Goal: Task Accomplishment & Management: Complete application form

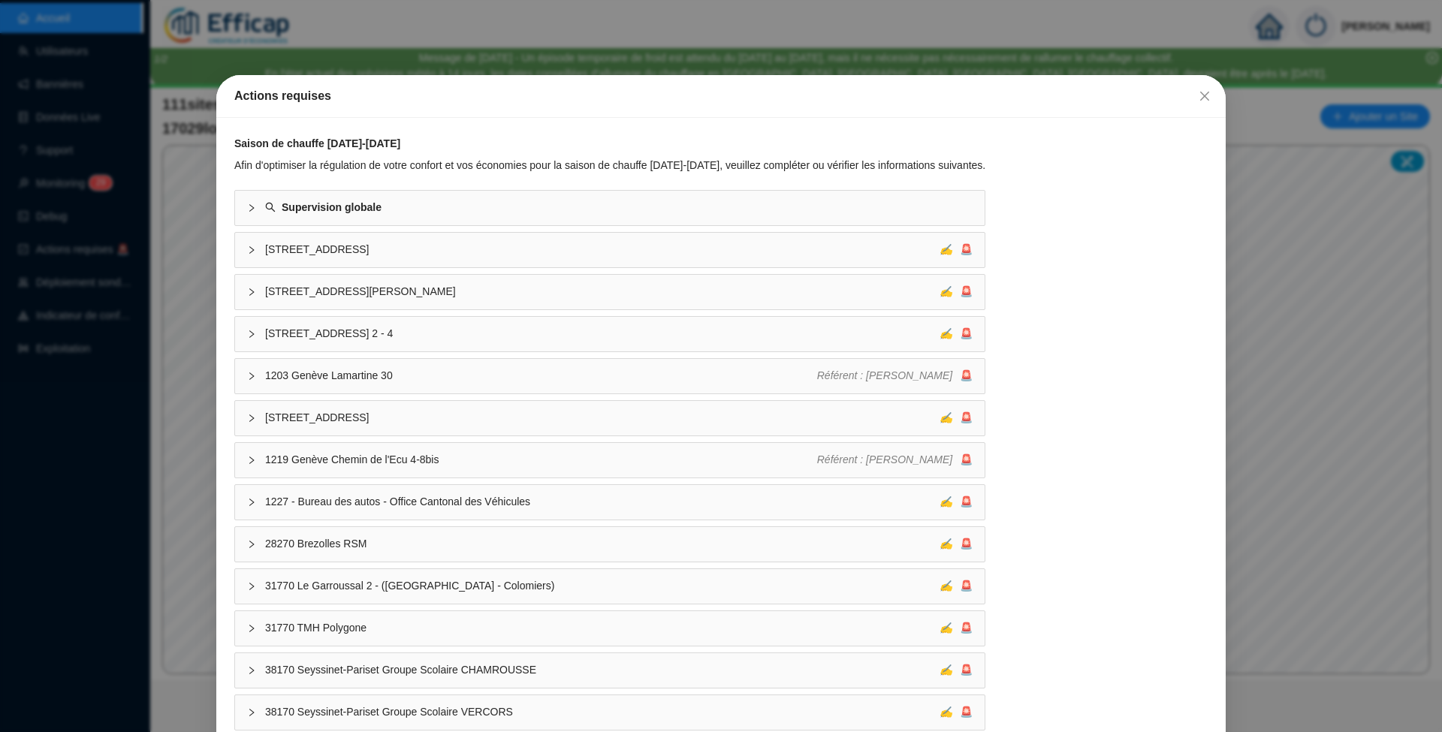
drag, startPoint x: 1197, startPoint y: 89, endPoint x: 1125, endPoint y: 93, distance: 72.2
click at [1195, 92] on button "Close" at bounding box center [1205, 96] width 24 height 24
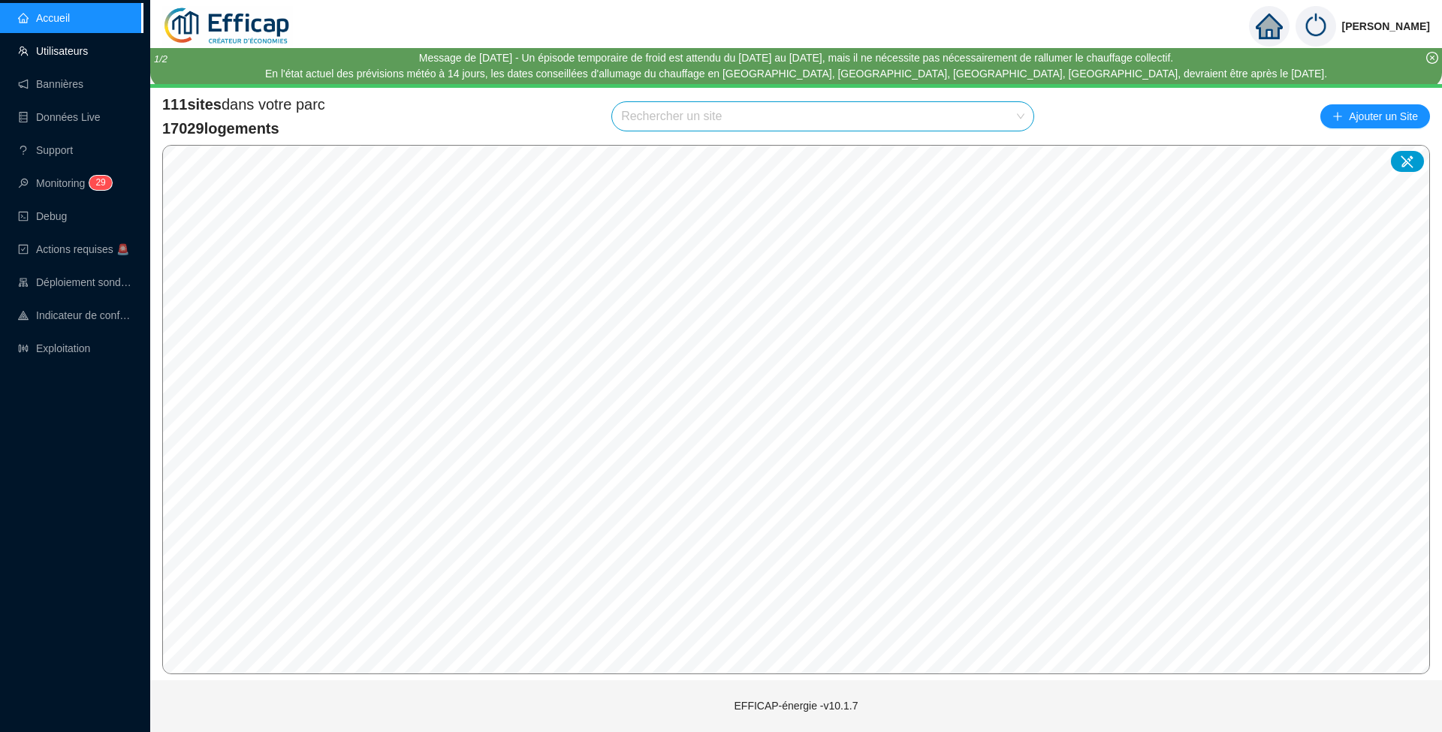
click at [74, 56] on link "Utilisateurs" at bounding box center [53, 51] width 70 height 12
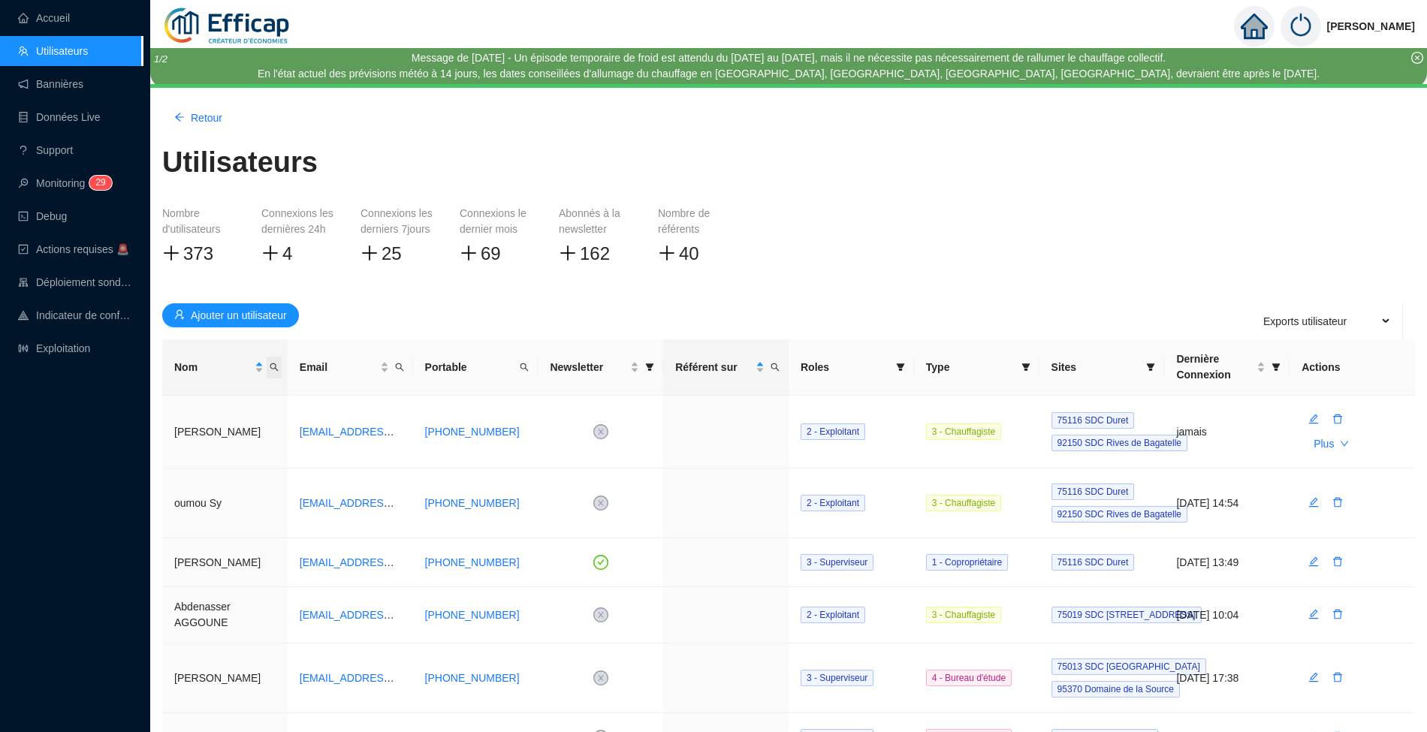
click at [276, 362] on span "Nom" at bounding box center [274, 368] width 15 height 22
type input "furic"
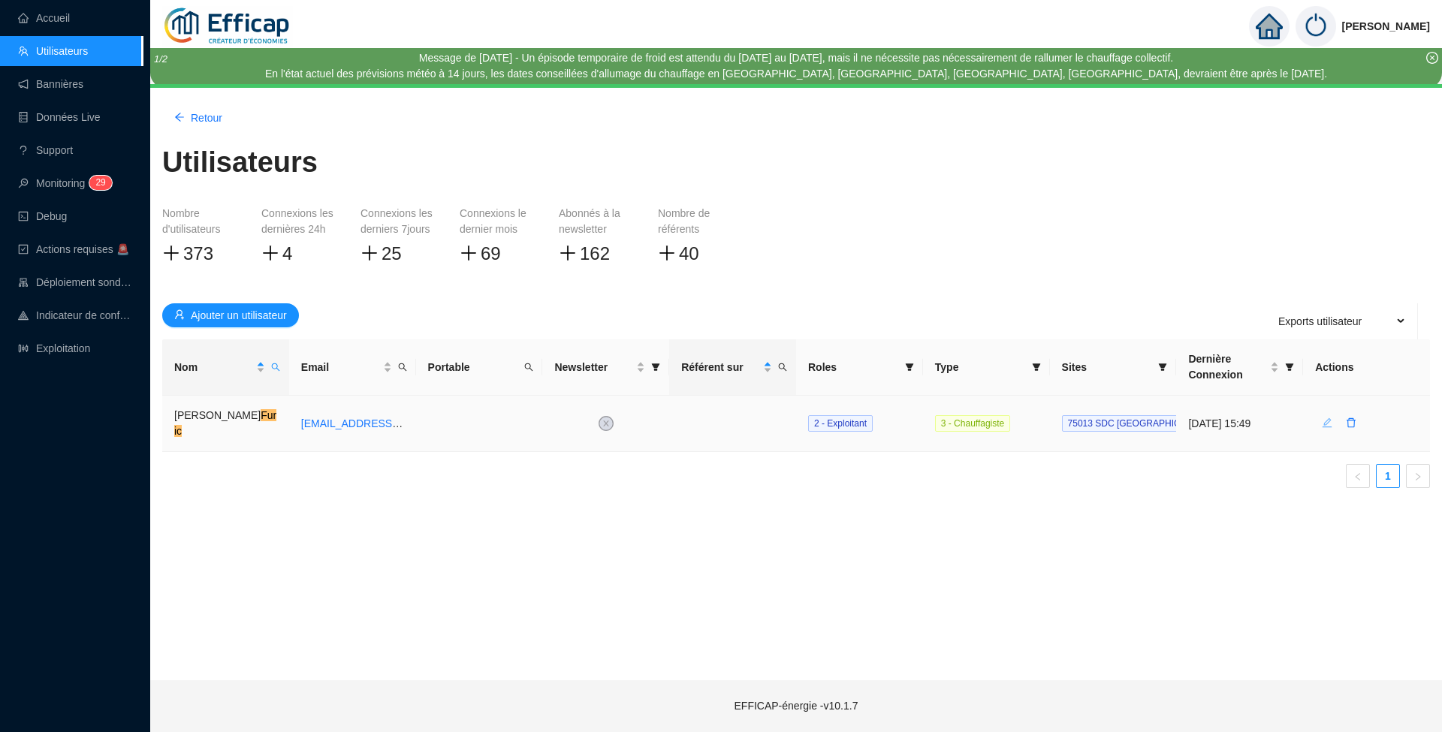
click at [1325, 418] on icon "edit" at bounding box center [1327, 423] width 11 height 11
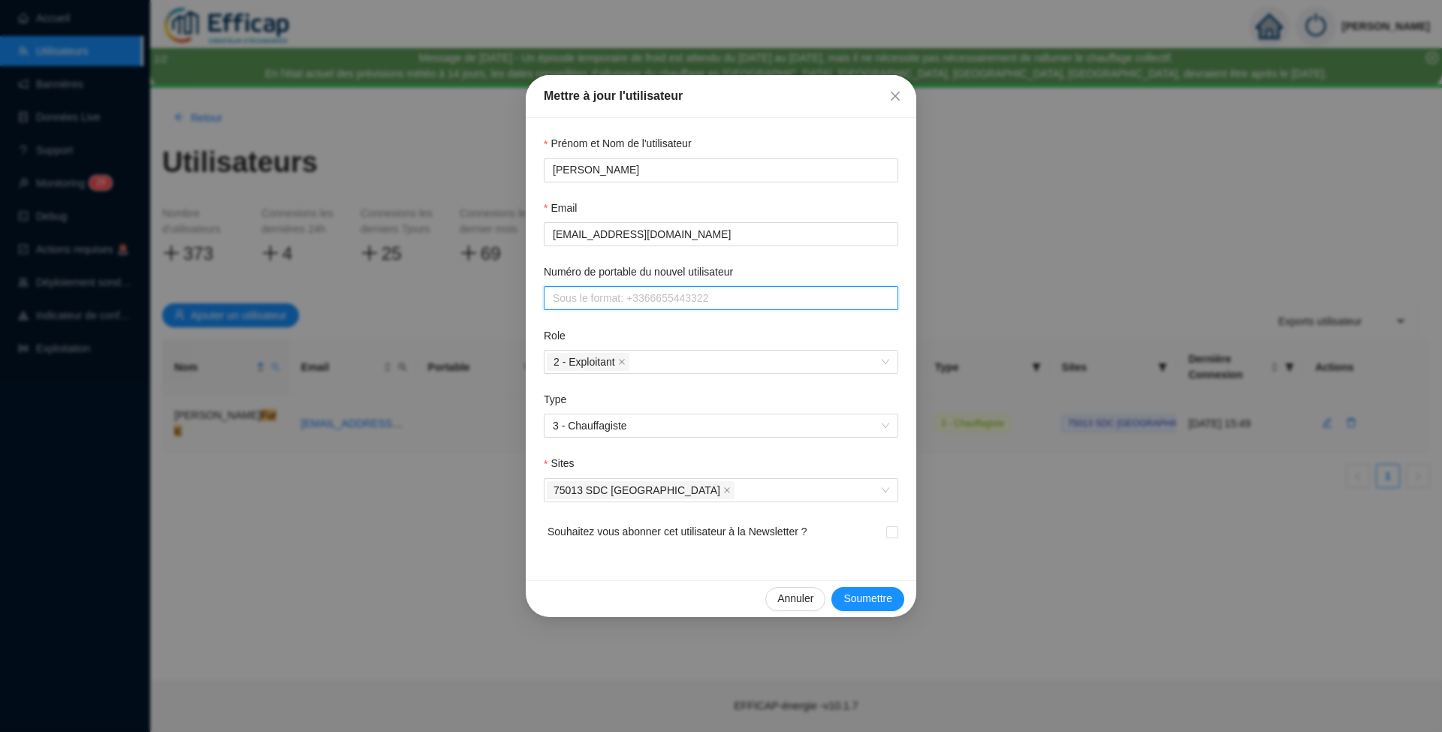
click at [672, 292] on input "Numéro de portable du nouvel utilisateur" at bounding box center [719, 299] width 333 height 16
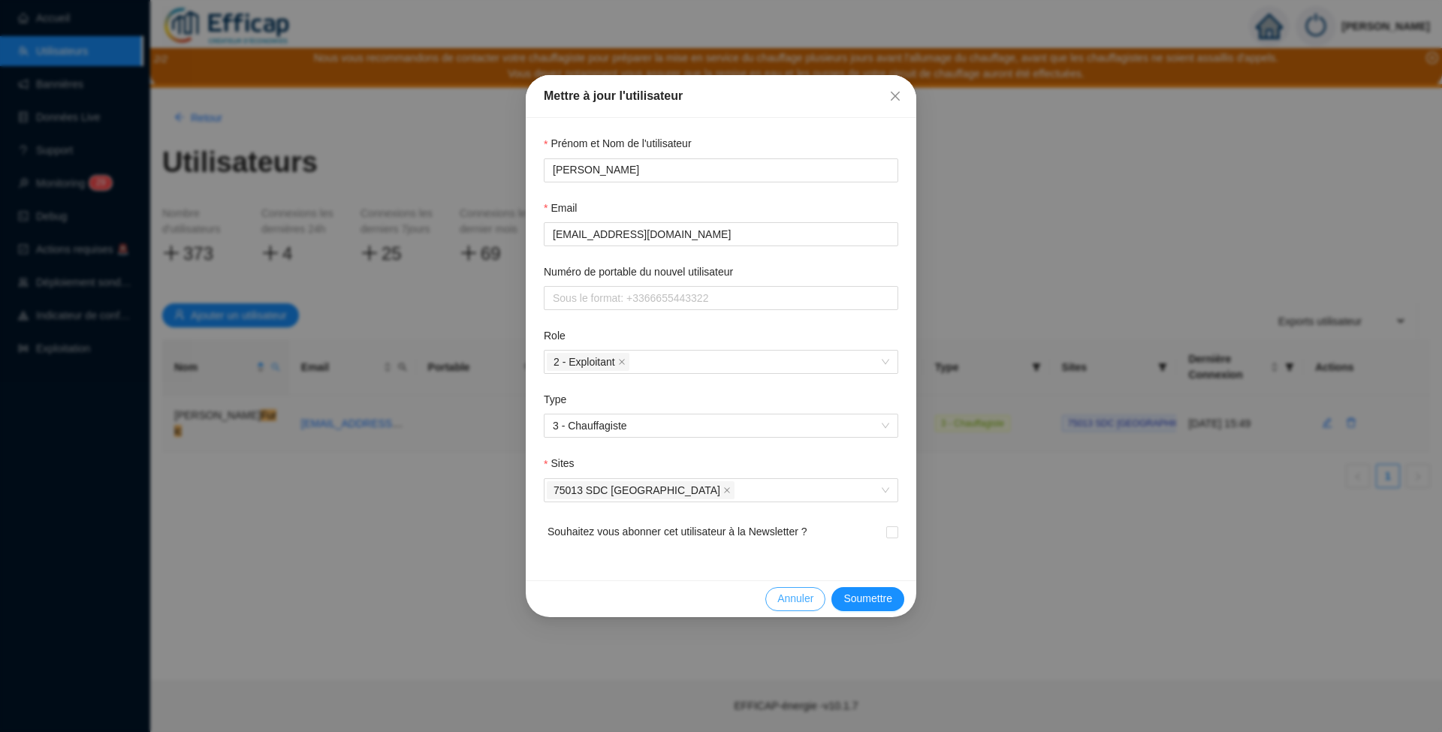
click at [816, 596] on button "Annuler" at bounding box center [795, 599] width 60 height 24
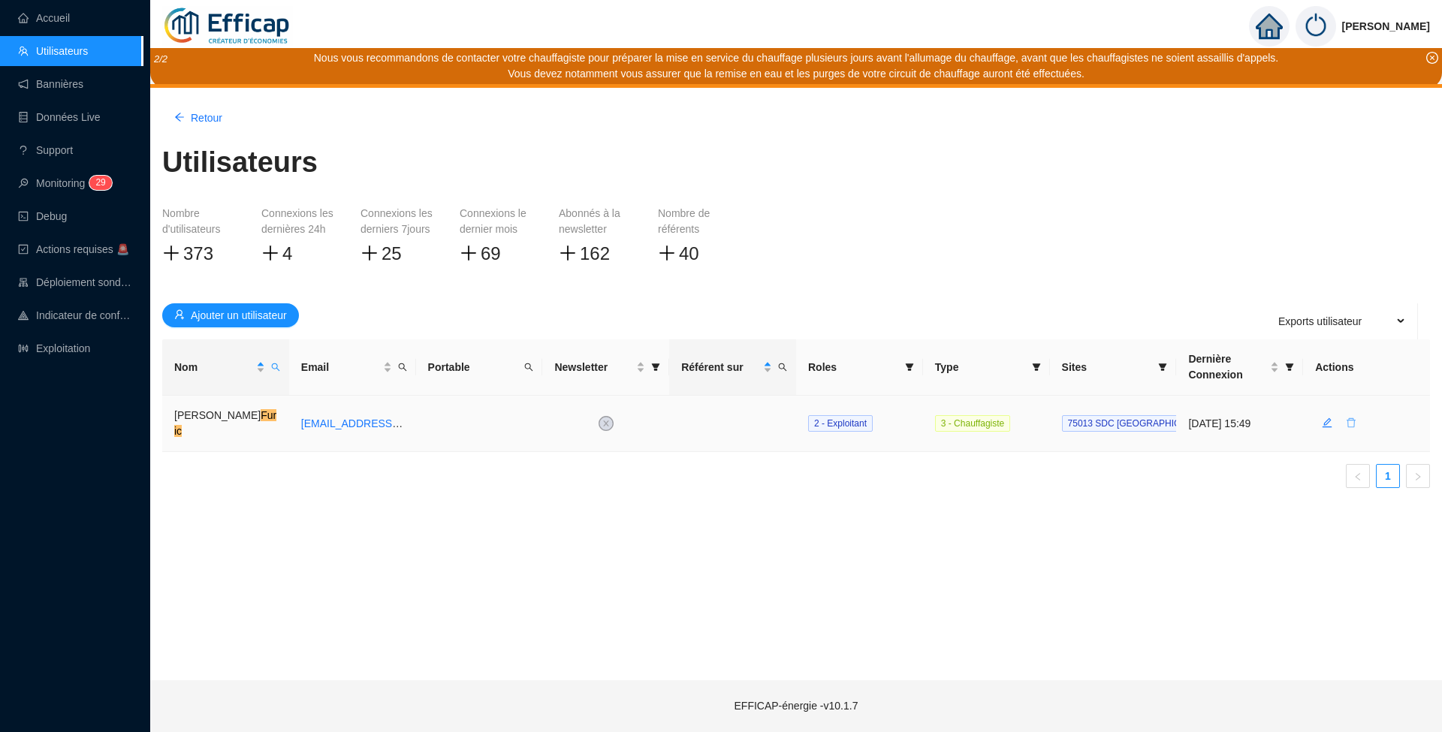
click at [1349, 420] on icon "delete" at bounding box center [1351, 423] width 11 height 11
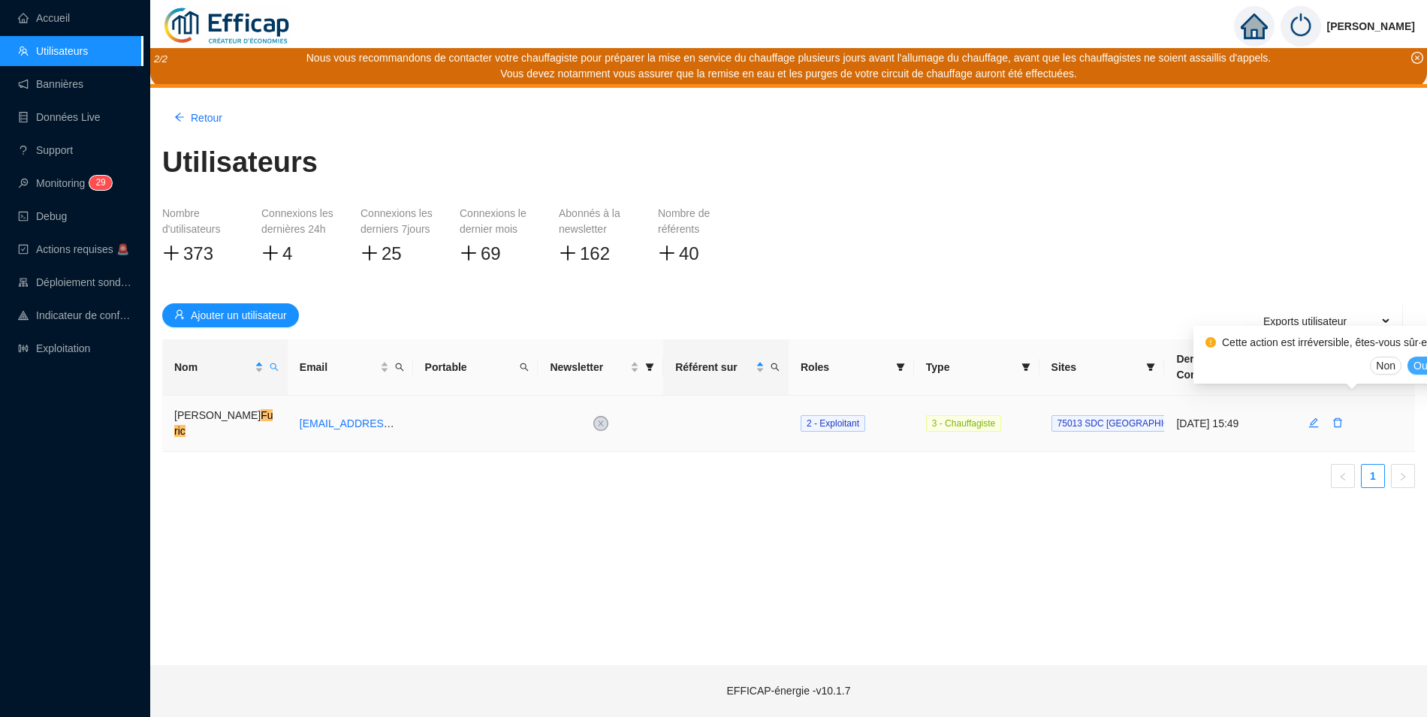
click at [1413, 367] on span "Oui" at bounding box center [1421, 366] width 17 height 16
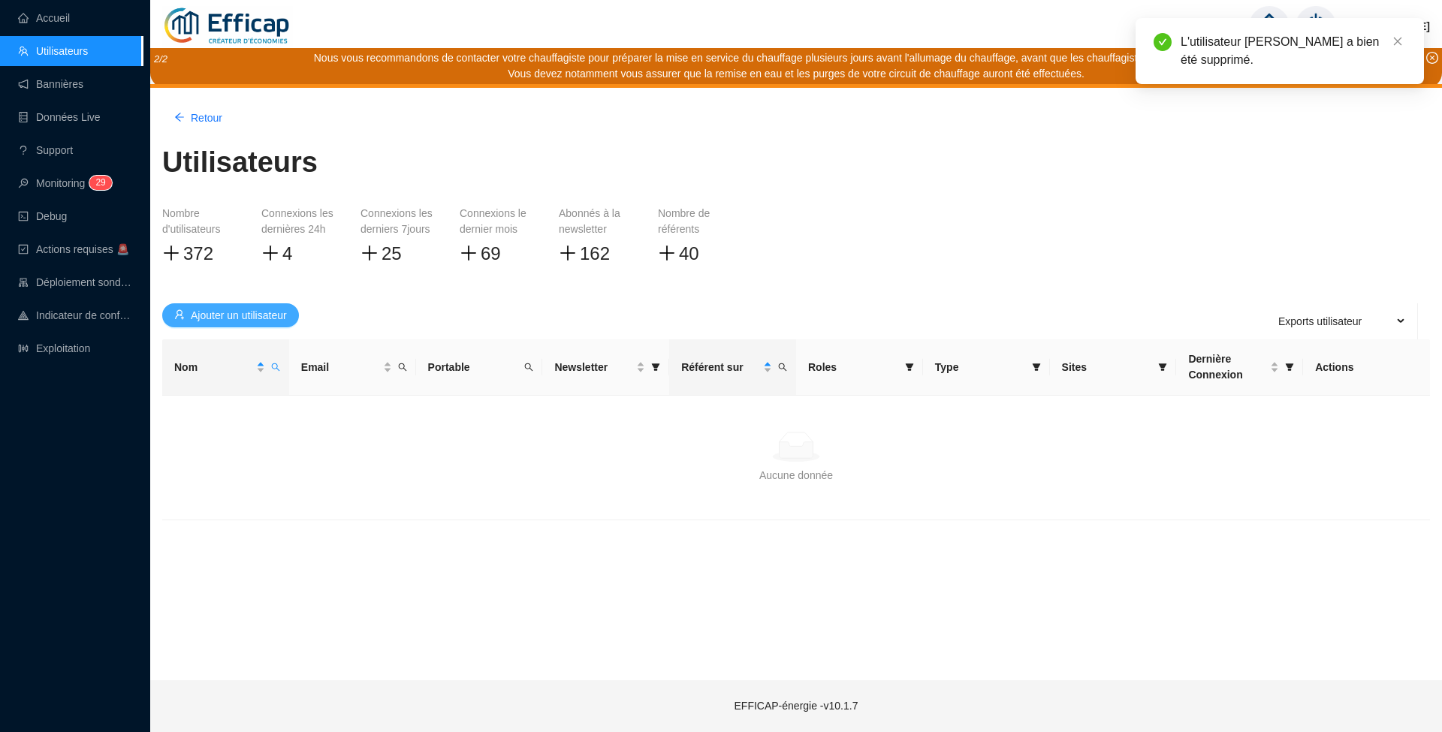
click at [219, 310] on span "Ajouter un utilisateur" at bounding box center [239, 316] width 96 height 16
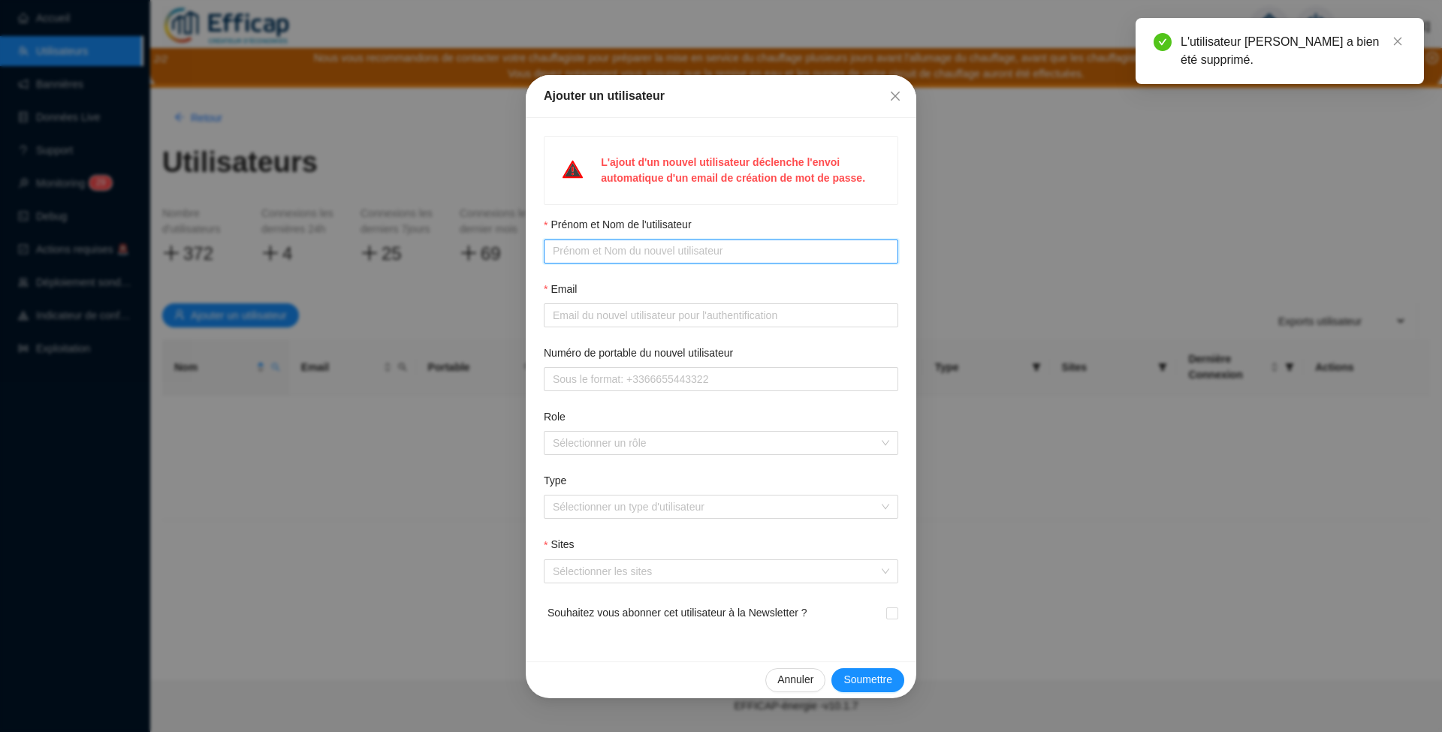
click at [560, 249] on input "Prénom et Nom de l'utilisateur" at bounding box center [719, 251] width 333 height 16
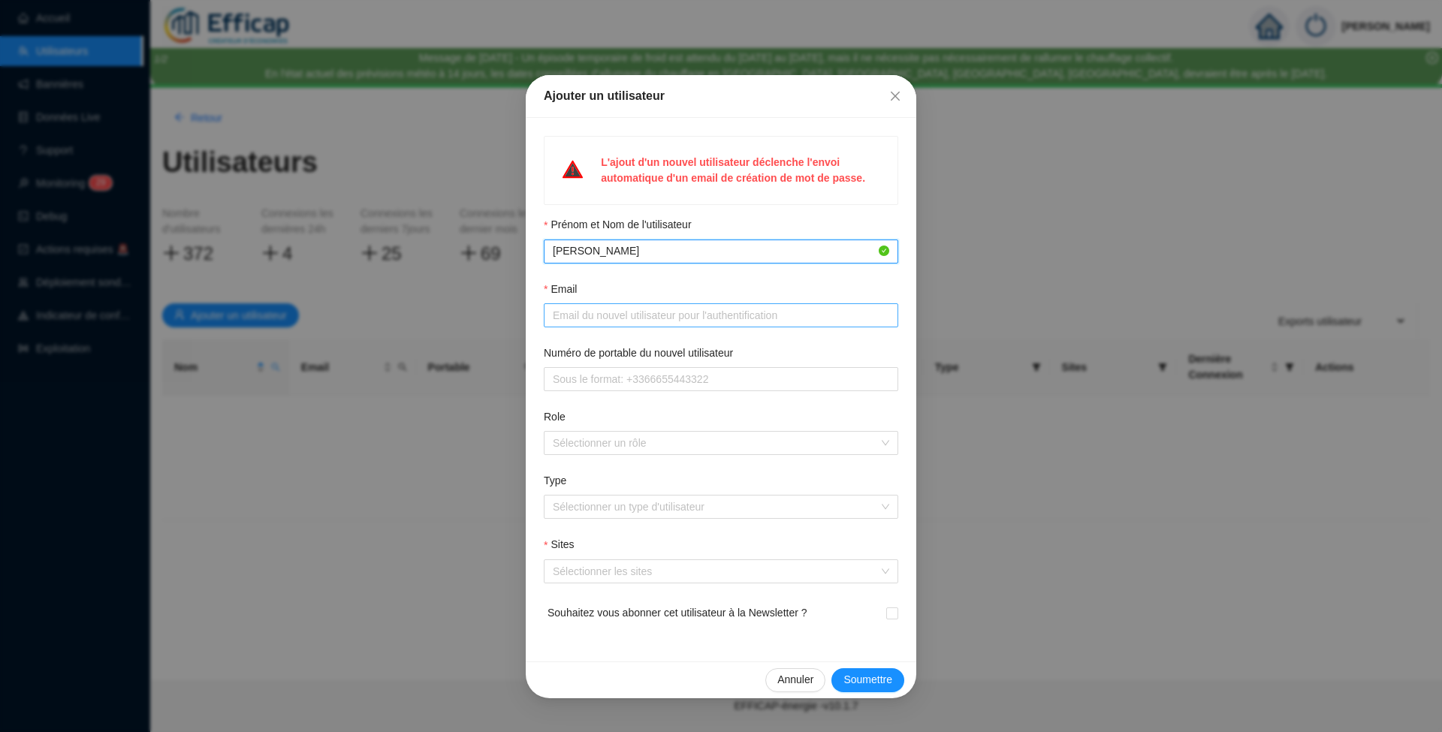
type input "[PERSON_NAME]"
click at [620, 315] on input "Email" at bounding box center [719, 316] width 333 height 16
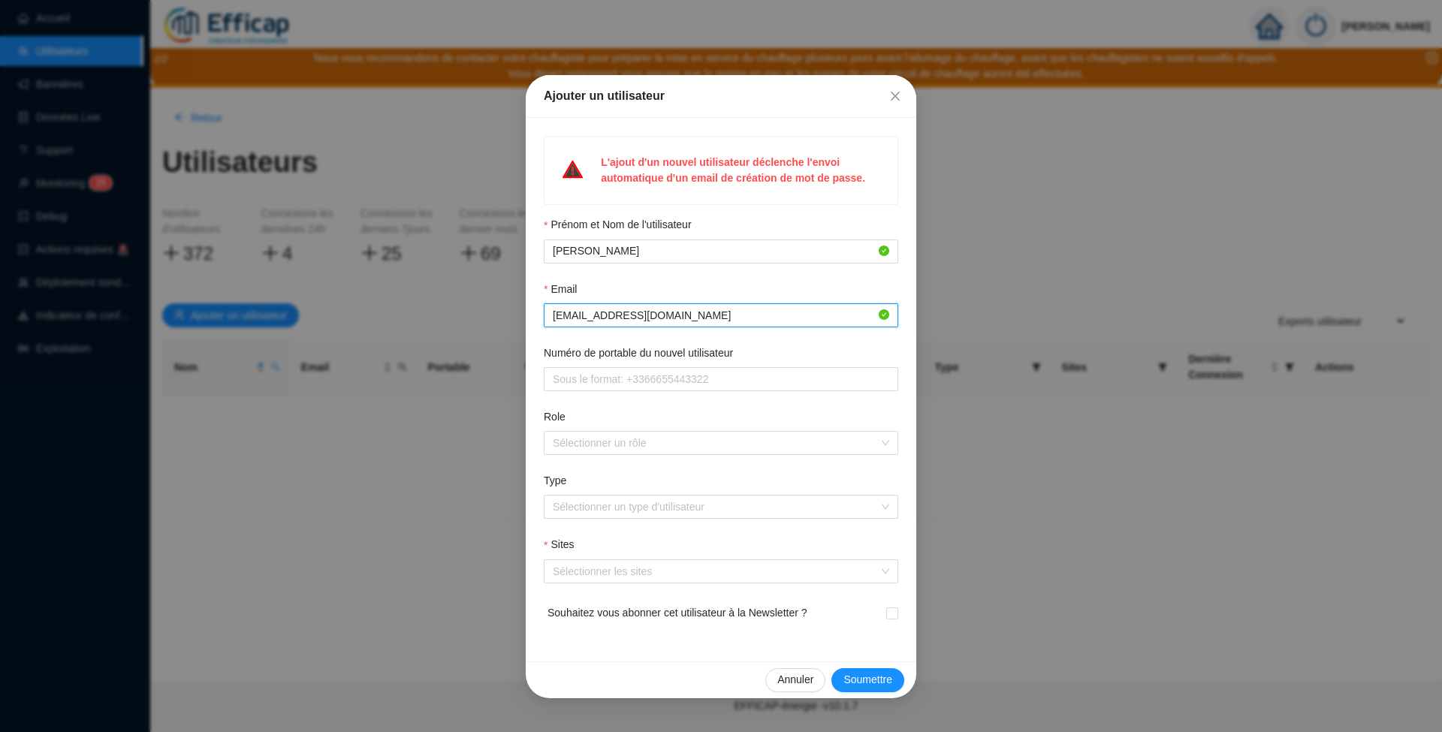
type input "[EMAIL_ADDRESS][DOMAIN_NAME]"
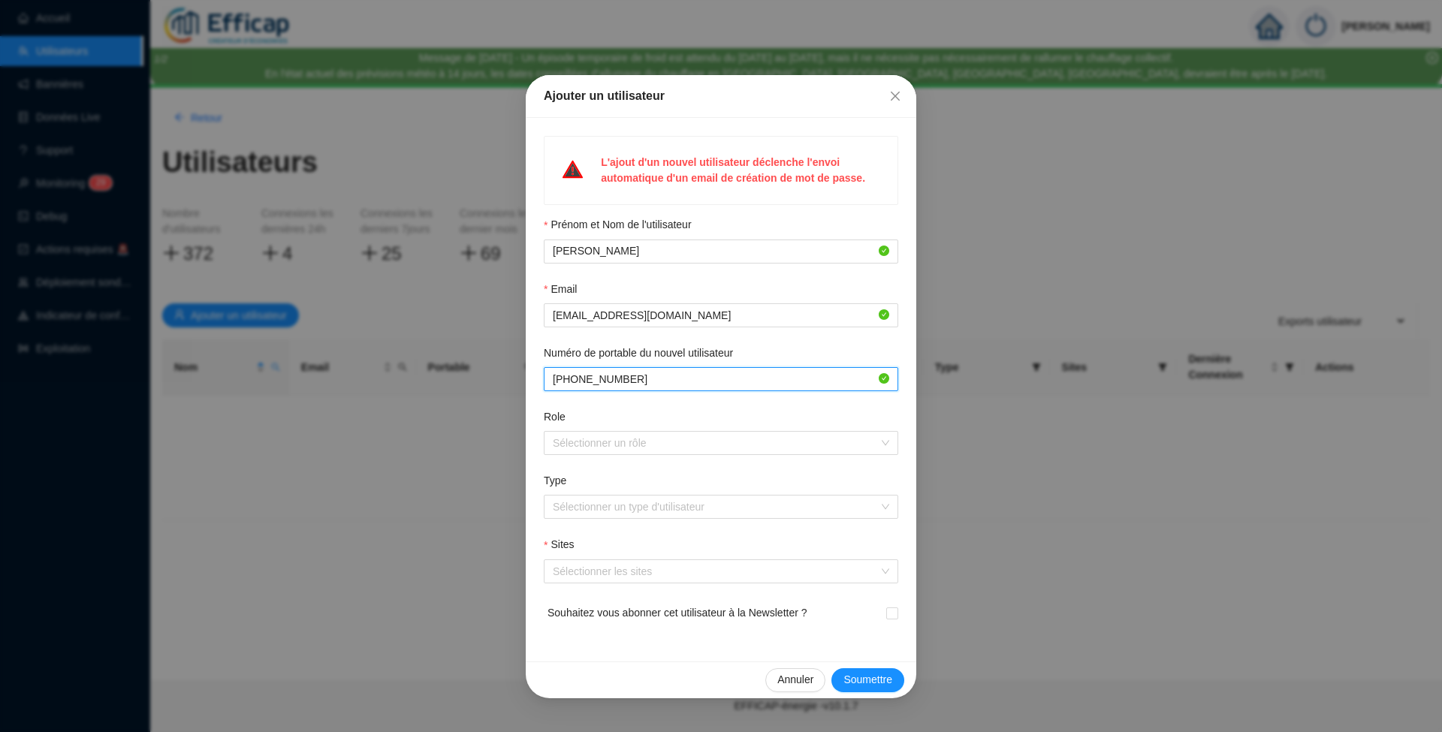
type input "[PHONE_NUMBER]"
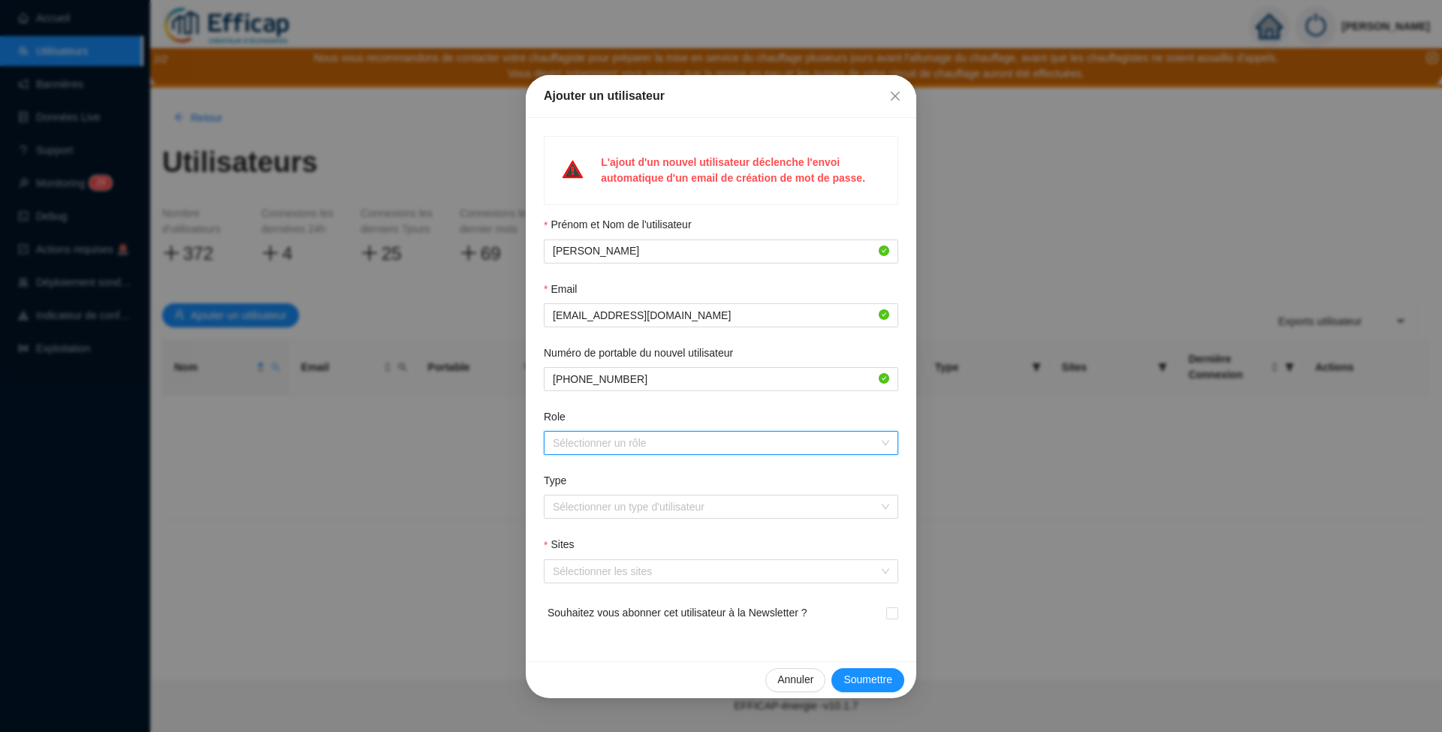
click at [665, 439] on div at bounding box center [713, 443] width 333 height 21
click at [592, 491] on div "2 - Exploitant" at bounding box center [721, 497] width 330 height 16
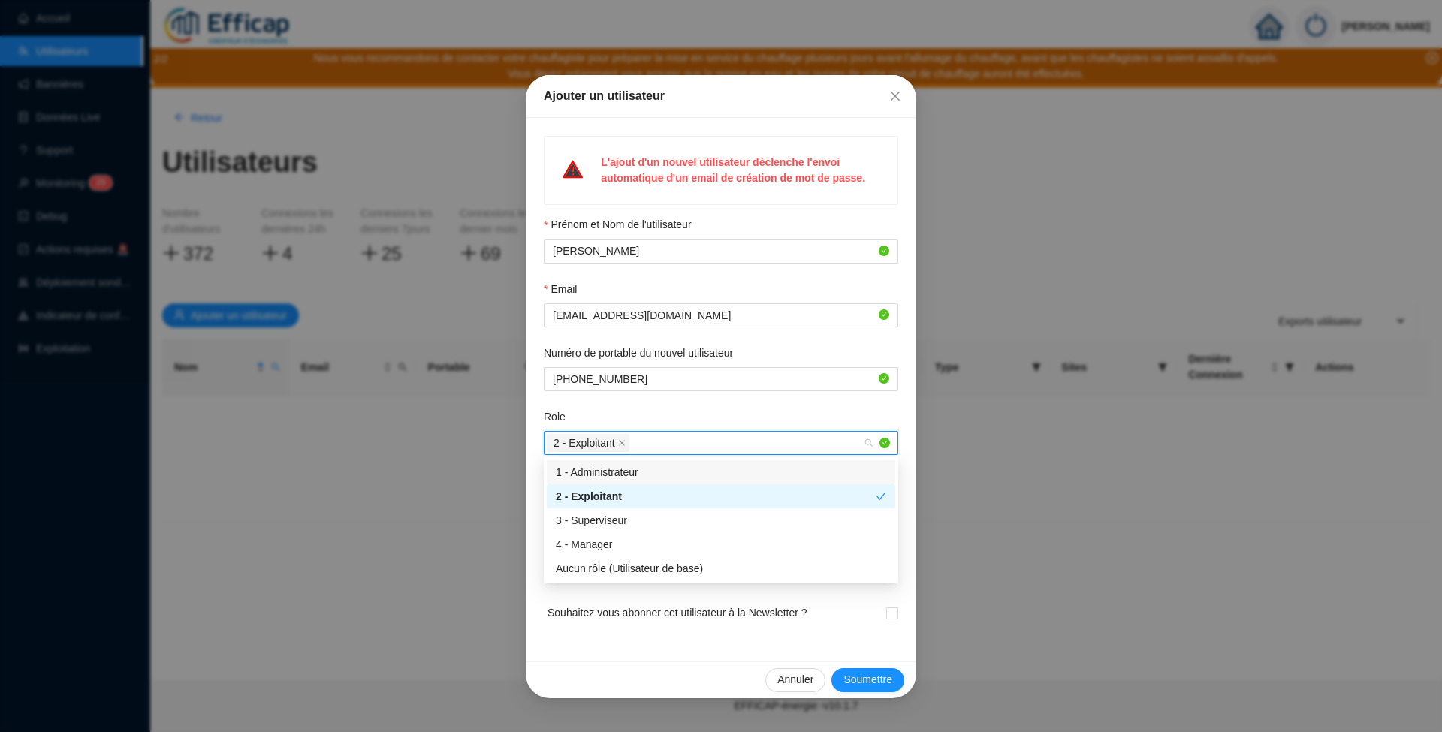
click at [818, 400] on form "Prénom et Nom de l'utilisateur [PERSON_NAME] Email [EMAIL_ADDRESS][DOMAIN_NAME]…" at bounding box center [721, 430] width 354 height 427
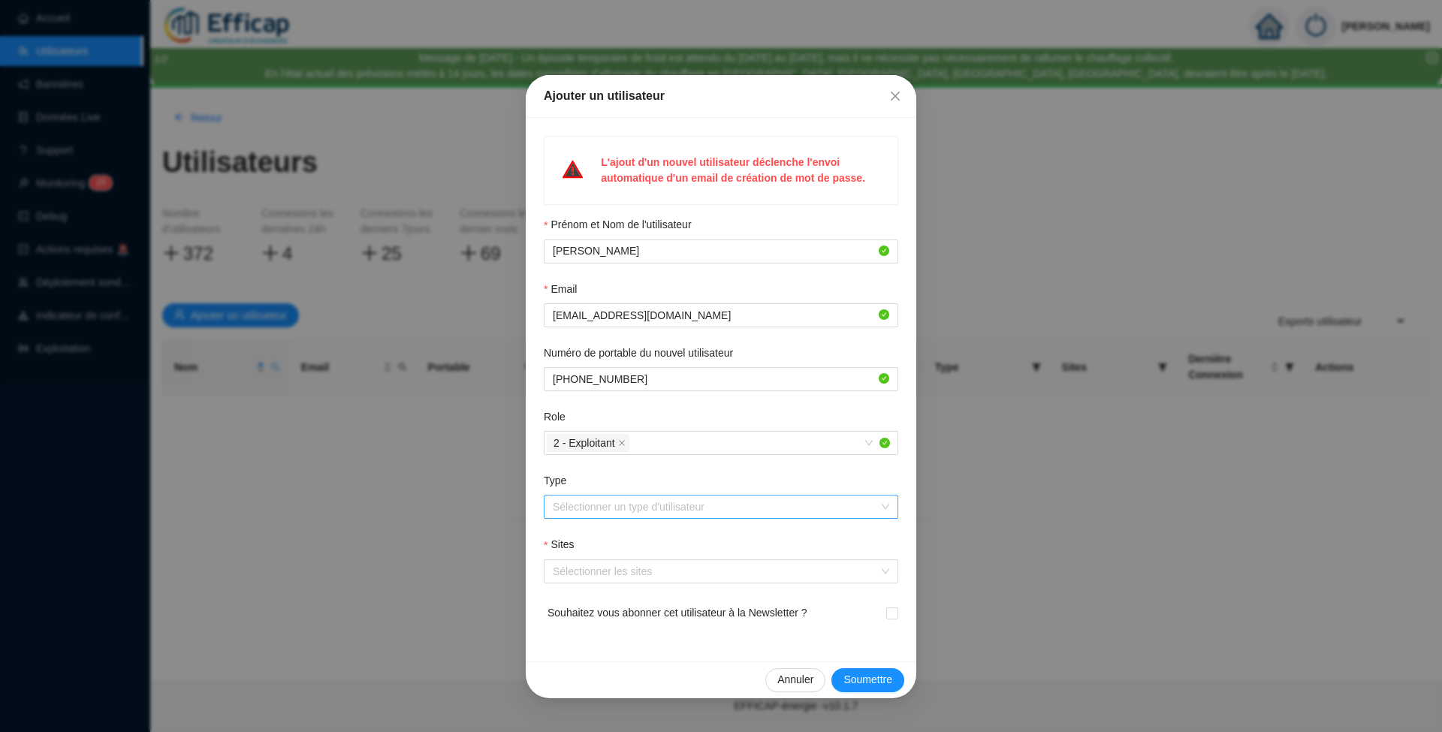
click at [592, 506] on input "Type" at bounding box center [714, 507] width 323 height 23
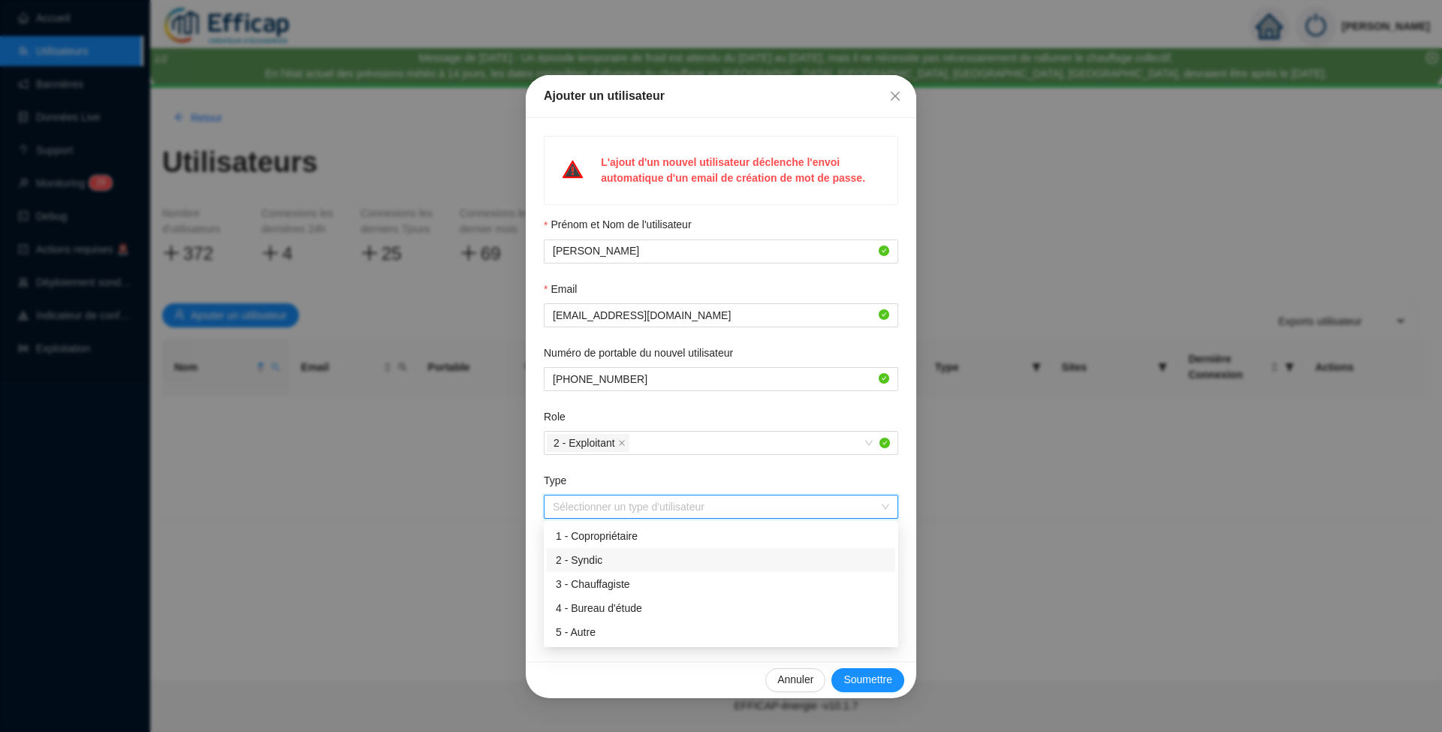
click at [587, 555] on div "2 - Syndic" at bounding box center [721, 561] width 330 height 16
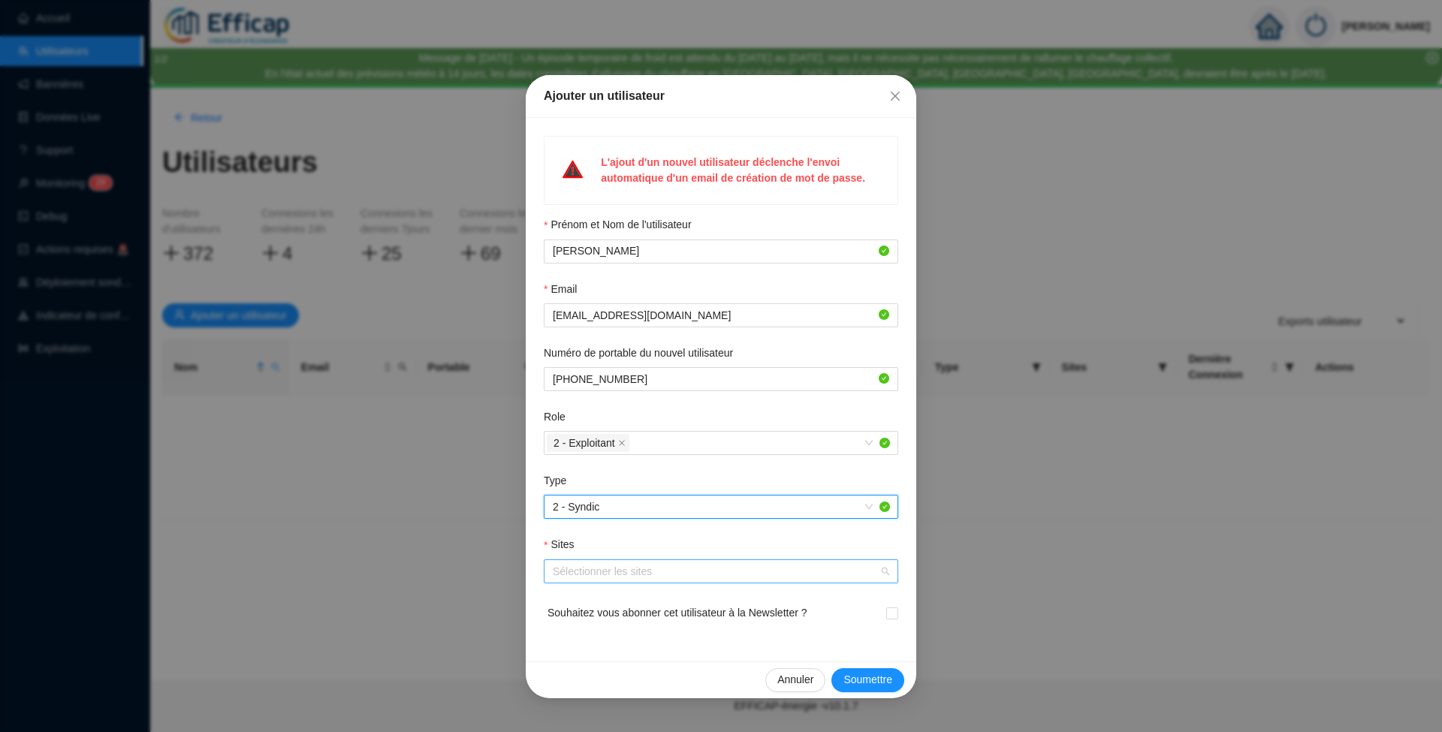
click at [665, 563] on div at bounding box center [713, 571] width 333 height 21
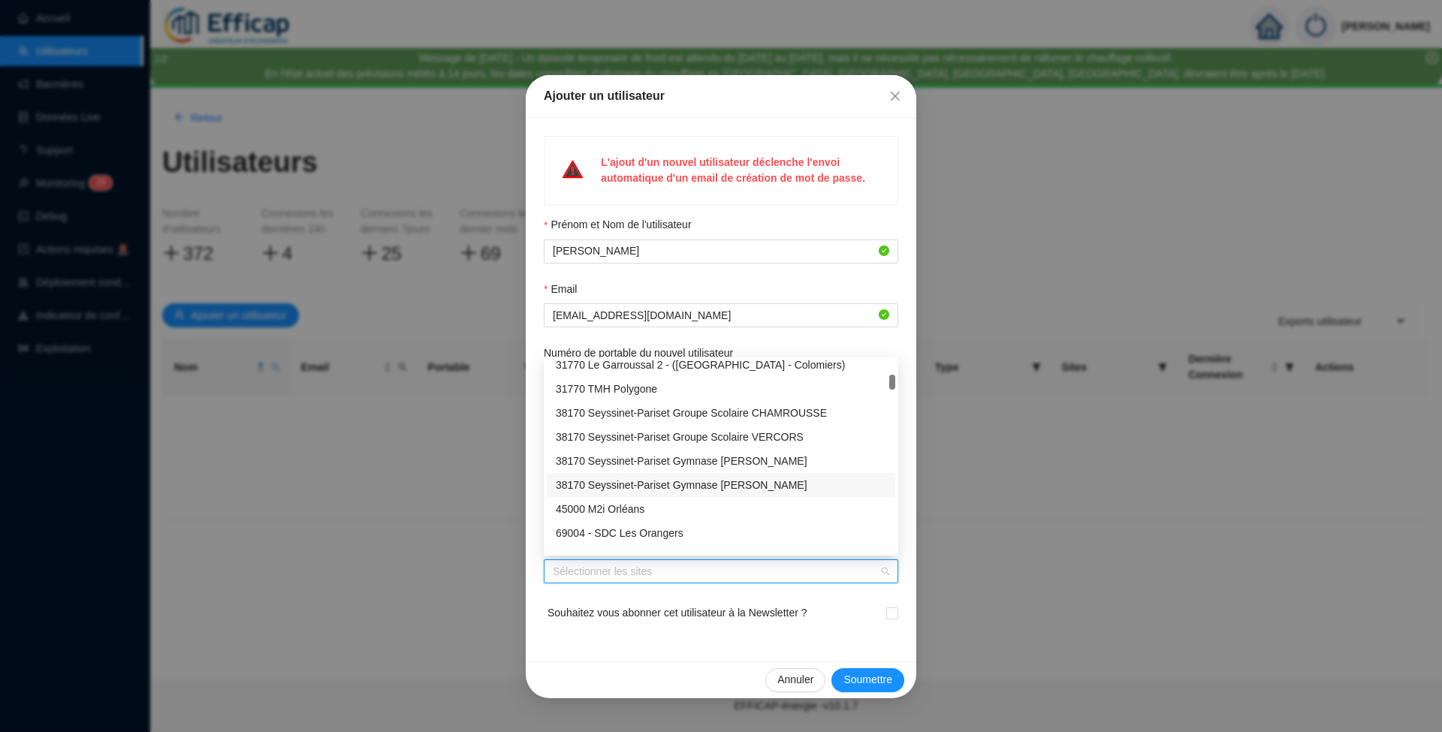
scroll to position [500, 0]
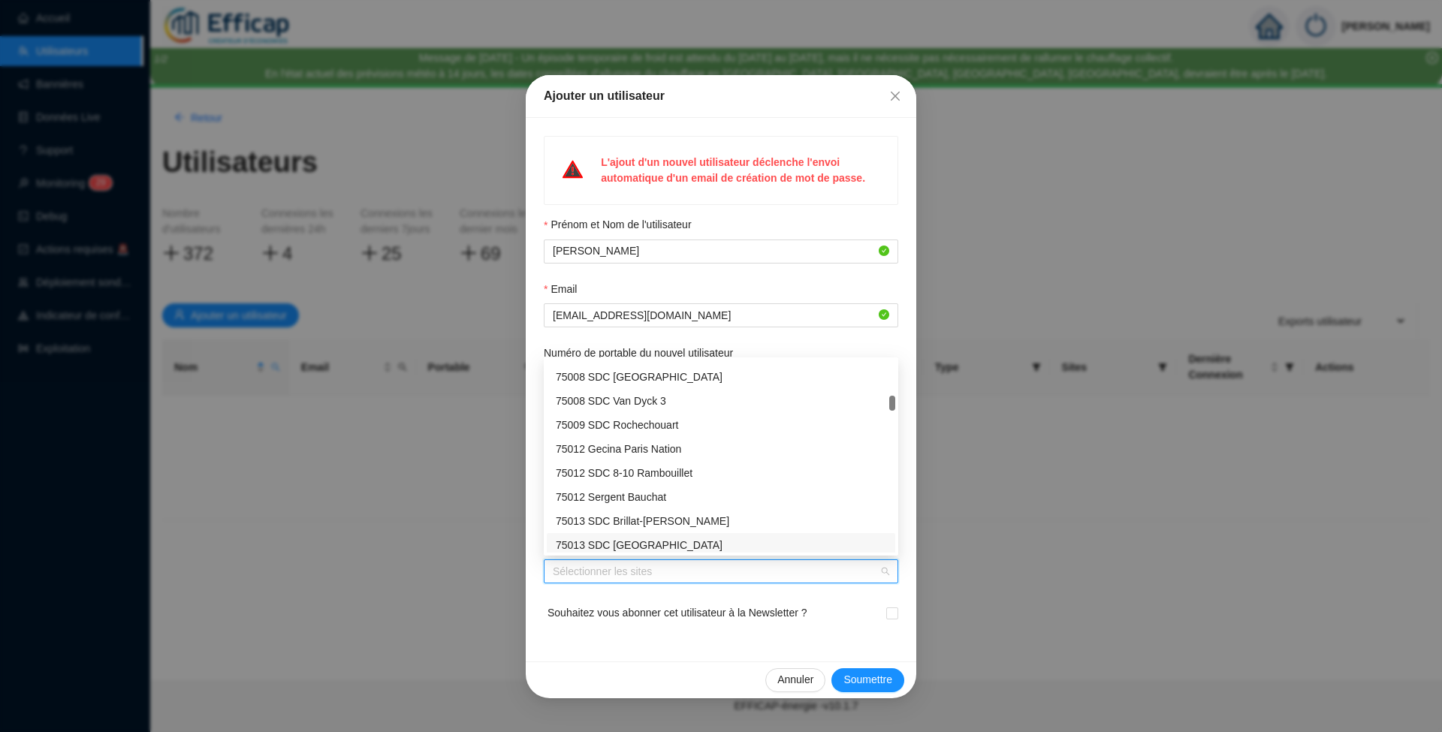
click at [616, 548] on div "75013 SDC [GEOGRAPHIC_DATA]" at bounding box center [721, 546] width 330 height 16
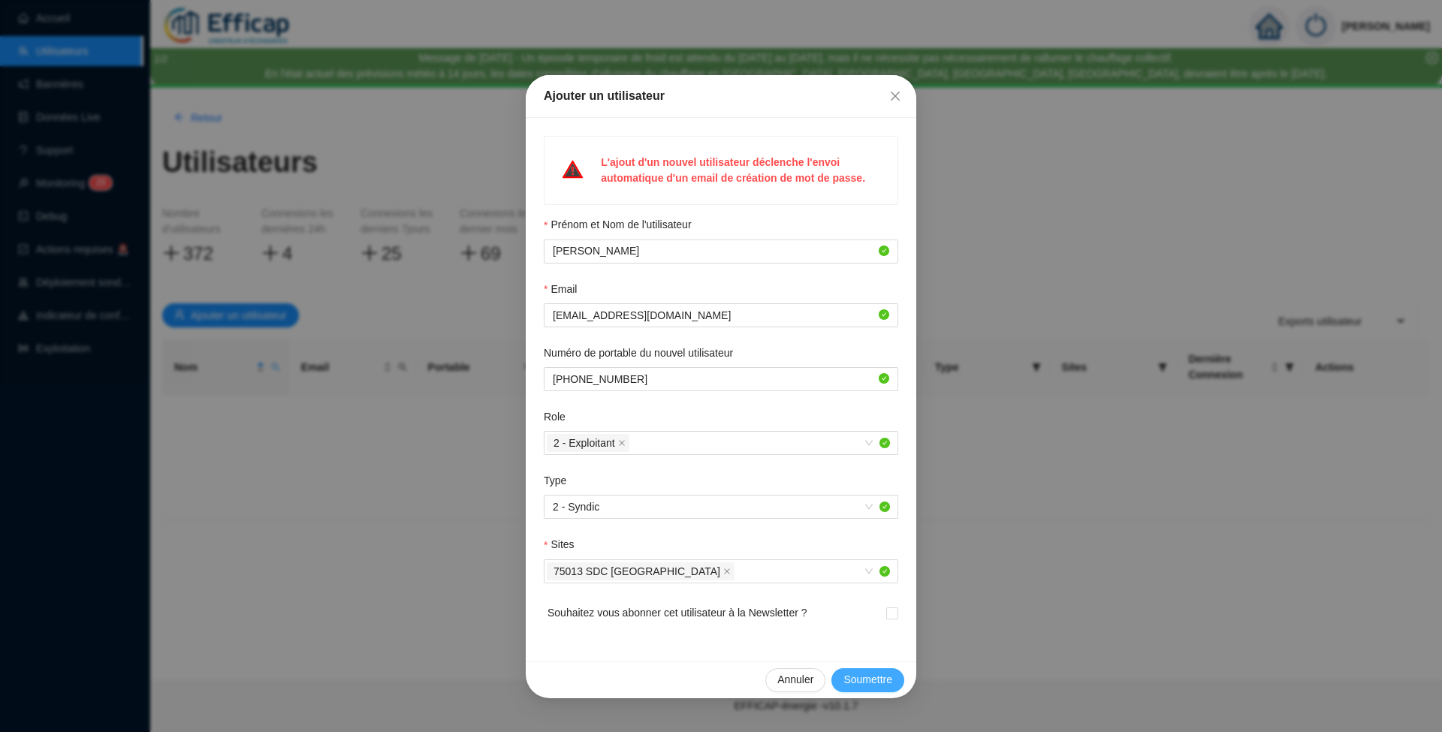
click at [855, 677] on span "Soumettre" at bounding box center [867, 680] width 49 height 16
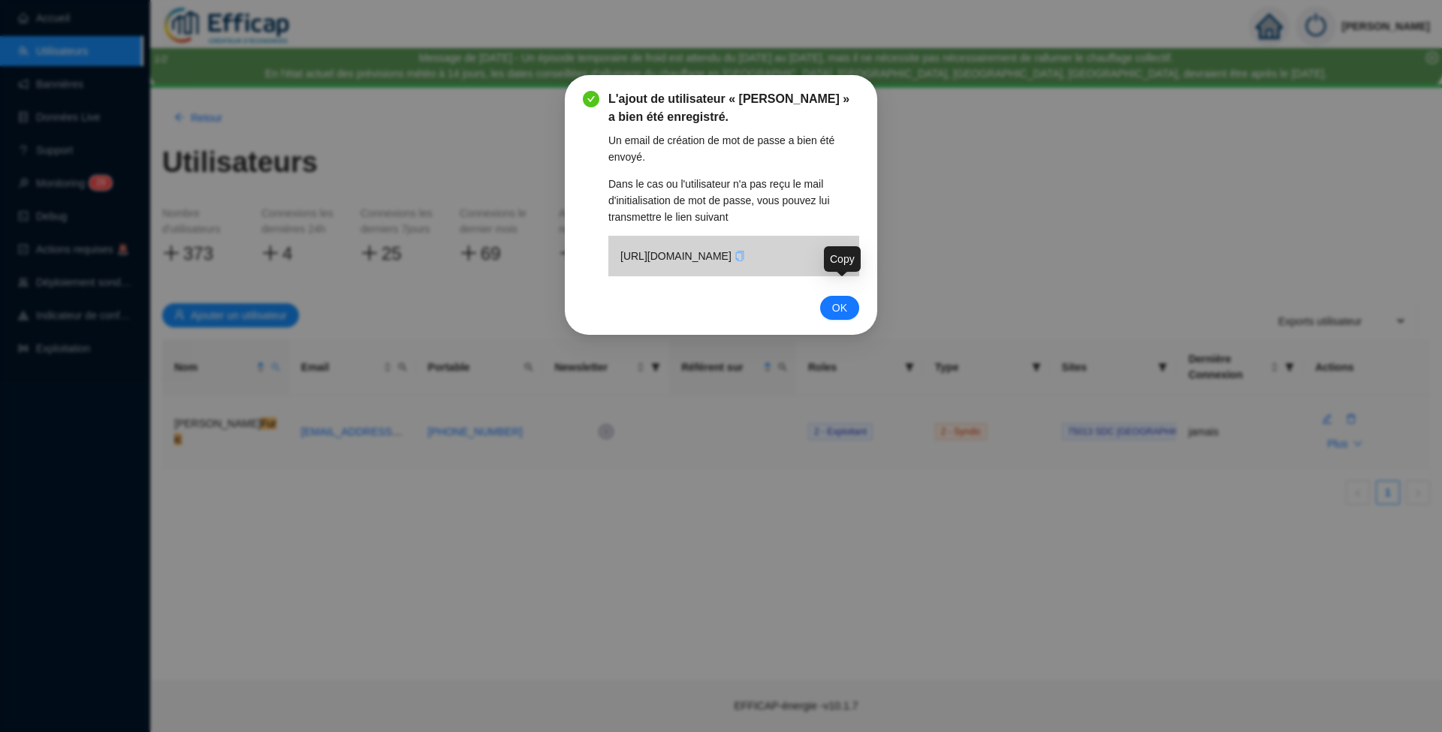
click at [743, 261] on icon "copy" at bounding box center [739, 256] width 8 height 11
click at [843, 316] on span "OK" at bounding box center [839, 308] width 15 height 17
